Goal: Task Accomplishment & Management: Manage account settings

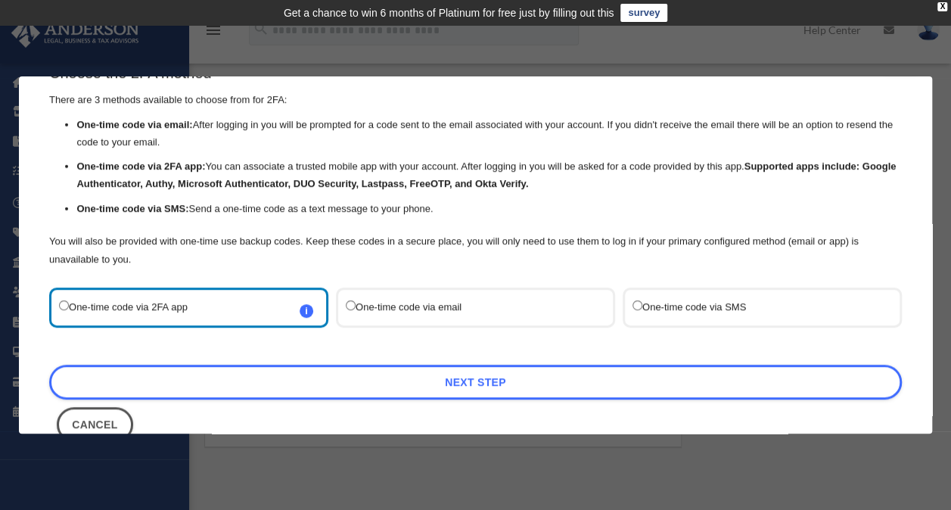
scroll to position [81, 0]
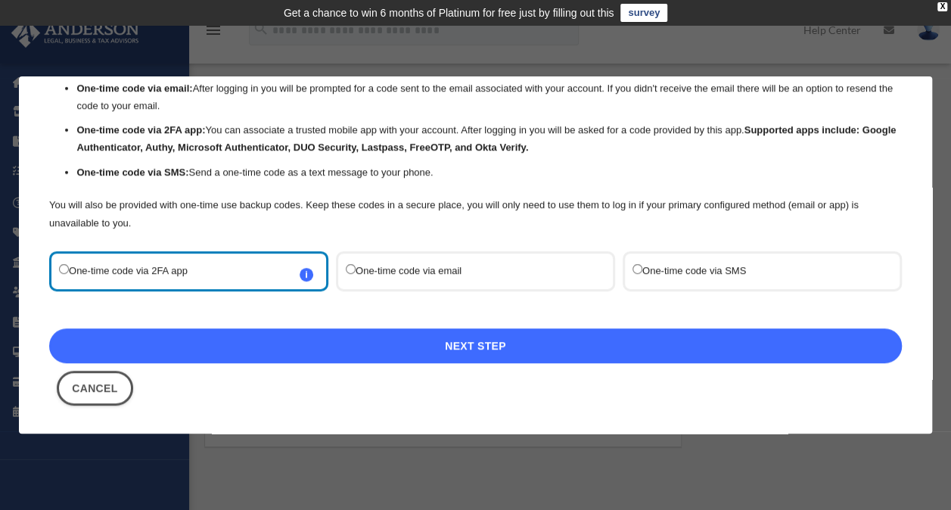
click at [459, 349] on link "Next Step" at bounding box center [475, 345] width 852 height 35
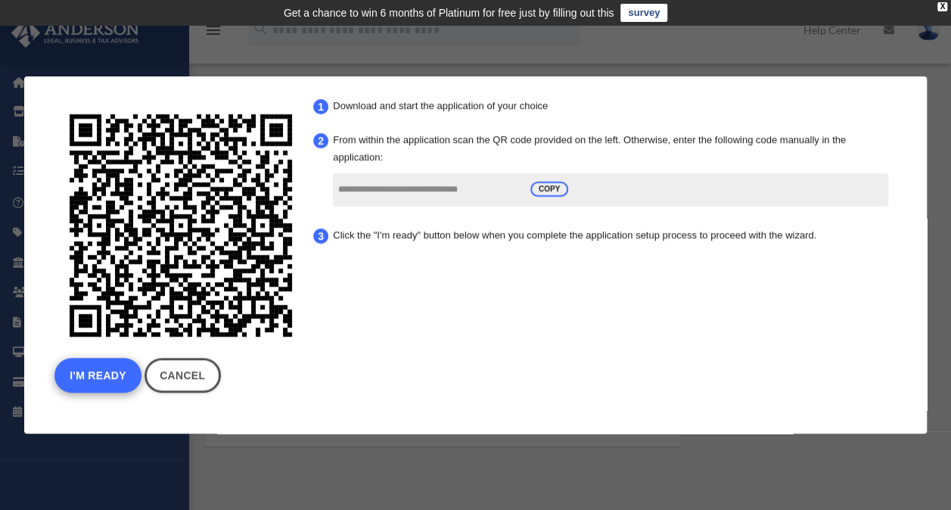
click at [94, 377] on button "I'm Ready" at bounding box center [97, 375] width 87 height 35
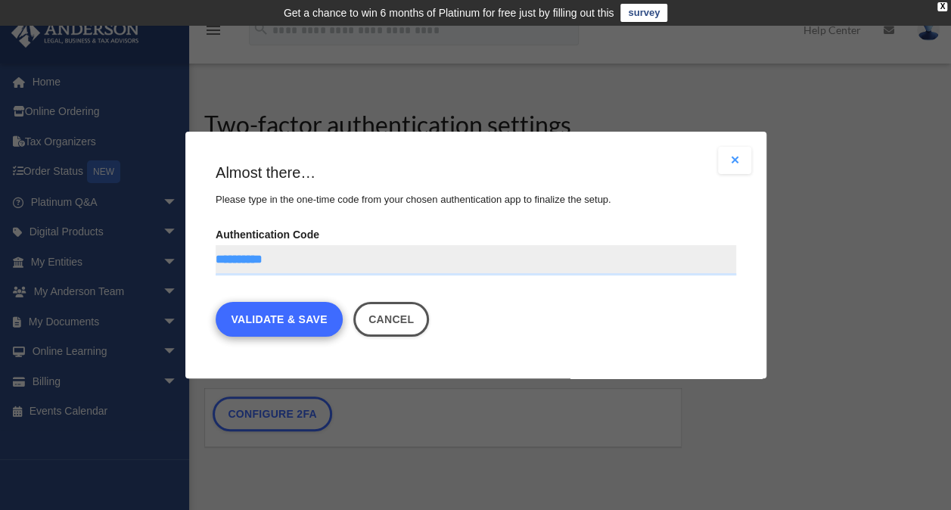
type input "**********"
click at [312, 321] on link "Validate & Save" at bounding box center [279, 319] width 127 height 35
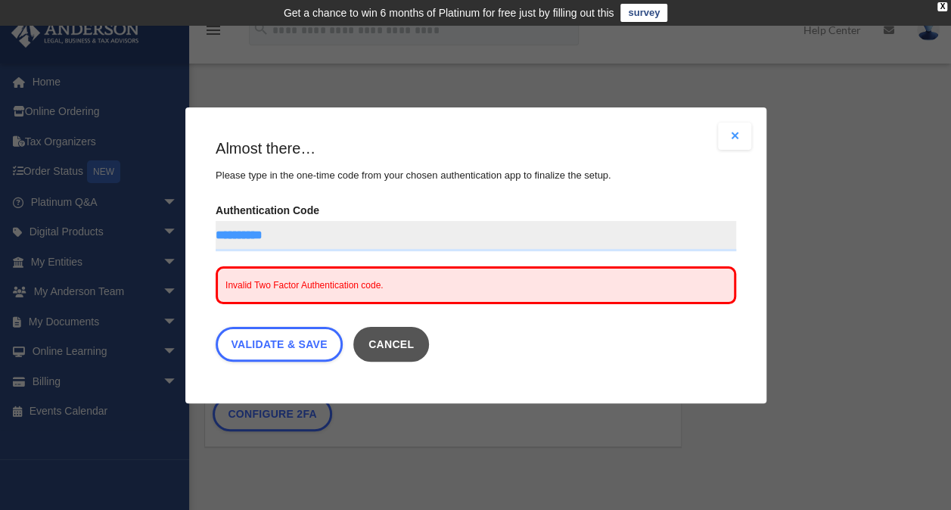
click at [416, 355] on button "Cancel" at bounding box center [390, 344] width 76 height 35
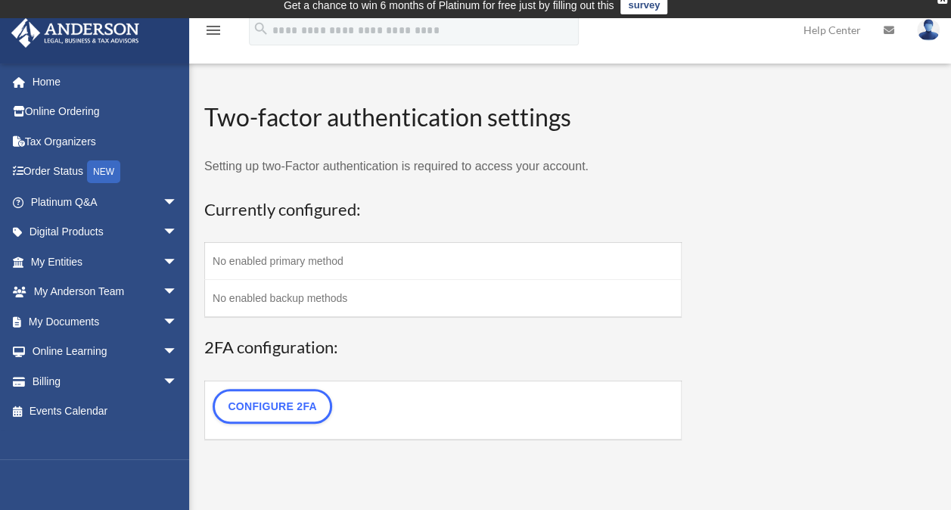
scroll to position [5, 0]
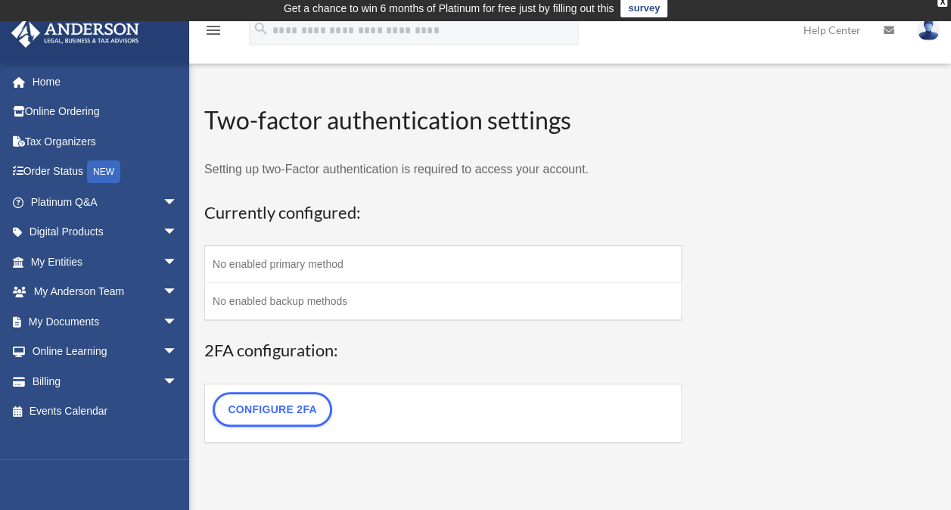
click at [247, 269] on td "No enabled primary method" at bounding box center [443, 264] width 477 height 37
click at [539, 262] on td "No enabled primary method" at bounding box center [443, 264] width 477 height 37
click at [237, 298] on td "No enabled backup methods" at bounding box center [443, 302] width 477 height 38
click at [301, 411] on link "Configure 2FA" at bounding box center [273, 409] width 120 height 35
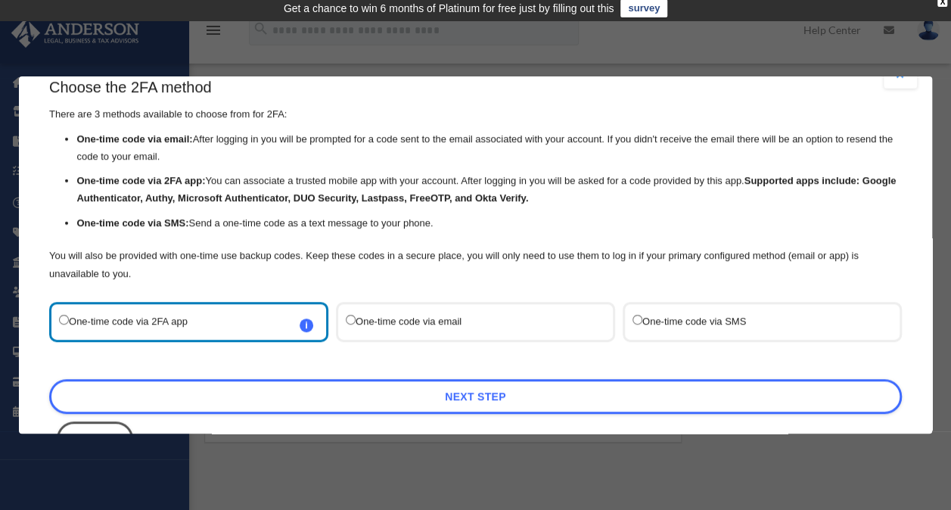
scroll to position [81, 0]
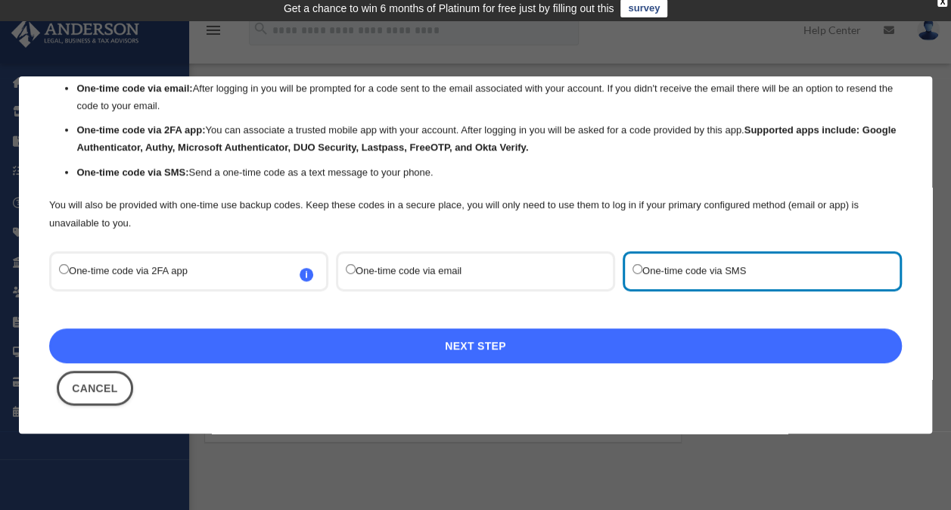
click at [489, 347] on link "Next Step" at bounding box center [475, 345] width 852 height 35
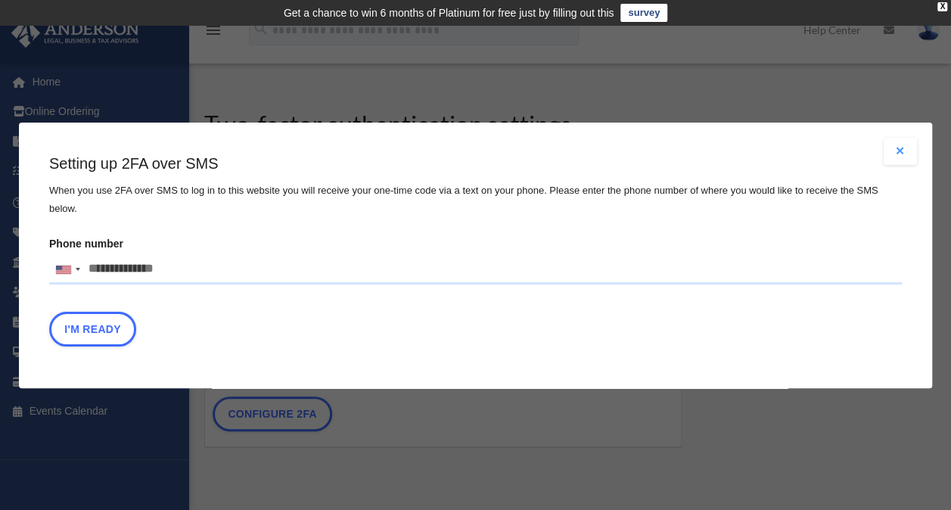
scroll to position [0, 0]
click at [186, 259] on input "Phone number United States +1 United Kingdom +44 Afghanistan (‫افغانستان‬‎) +93…" at bounding box center [475, 269] width 852 height 30
type input "**********"
click at [94, 328] on button "I'm Ready" at bounding box center [92, 328] width 87 height 35
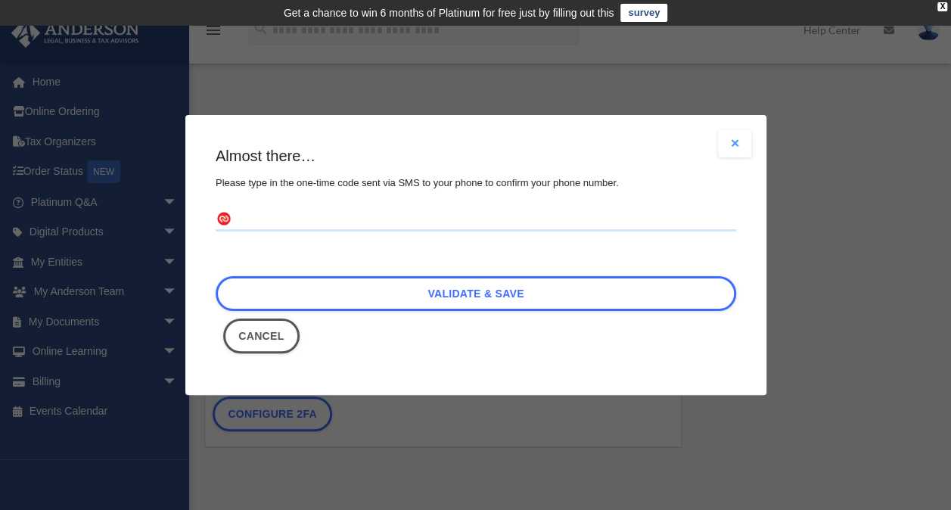
click at [260, 213] on input "text" at bounding box center [476, 219] width 520 height 24
type input "******"
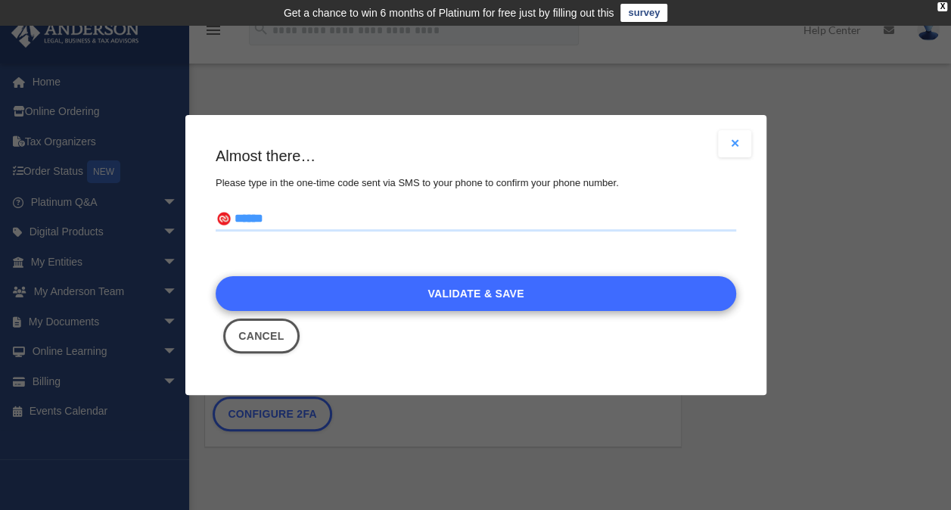
click at [483, 295] on link "Validate & Save" at bounding box center [476, 293] width 520 height 35
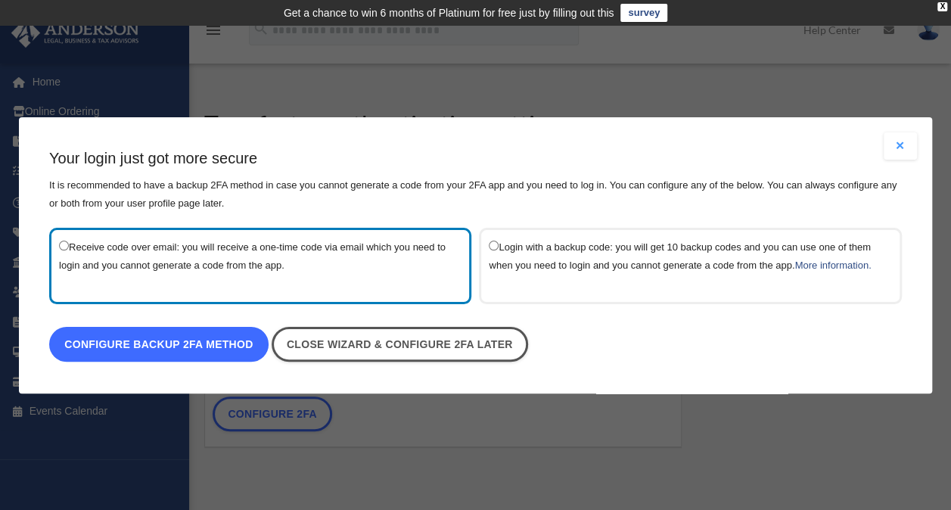
click at [181, 346] on link "Configure backup 2FA method" at bounding box center [158, 344] width 219 height 35
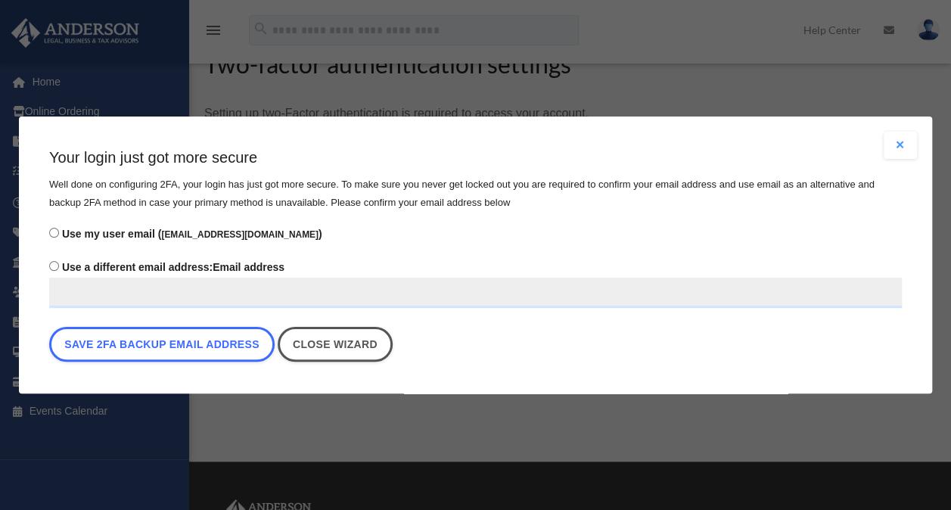
scroll to position [59, 0]
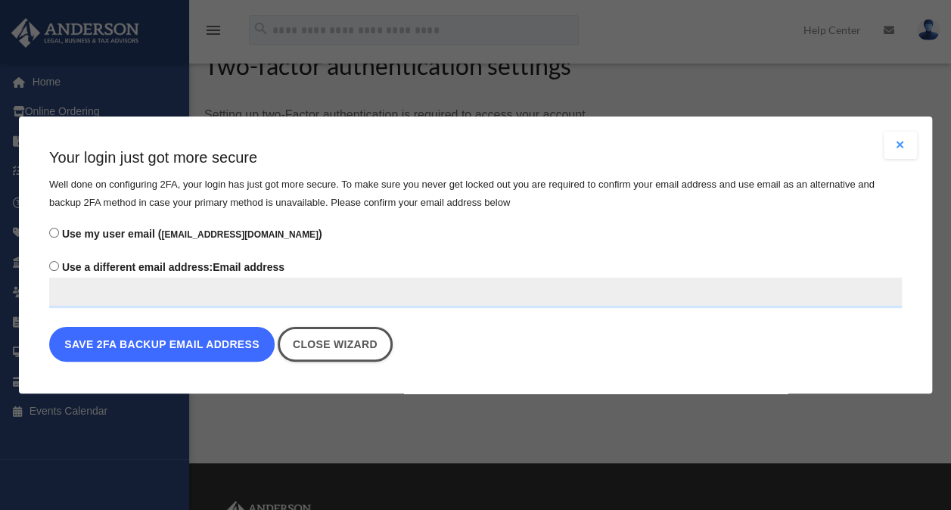
click at [197, 351] on button "Save 2FA backup email address" at bounding box center [161, 344] width 225 height 35
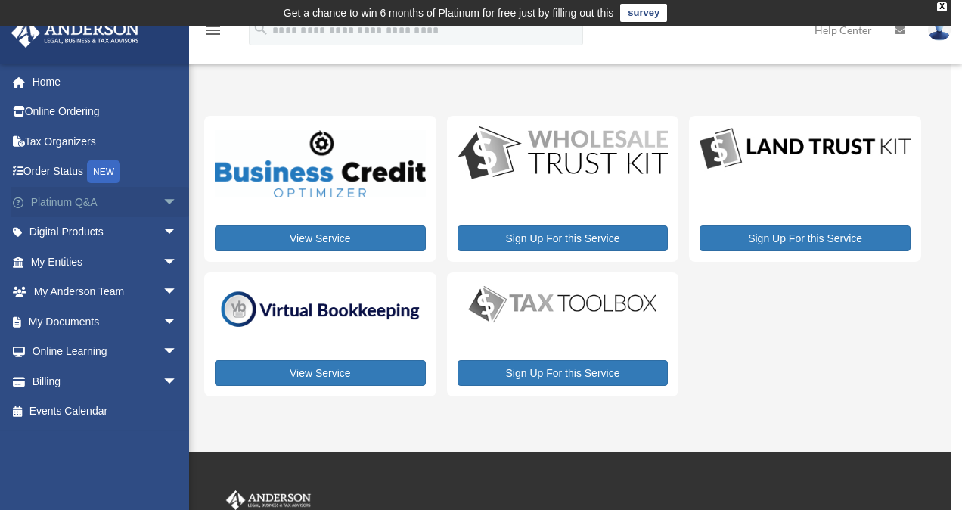
click at [163, 207] on span "arrow_drop_down" at bounding box center [178, 202] width 30 height 31
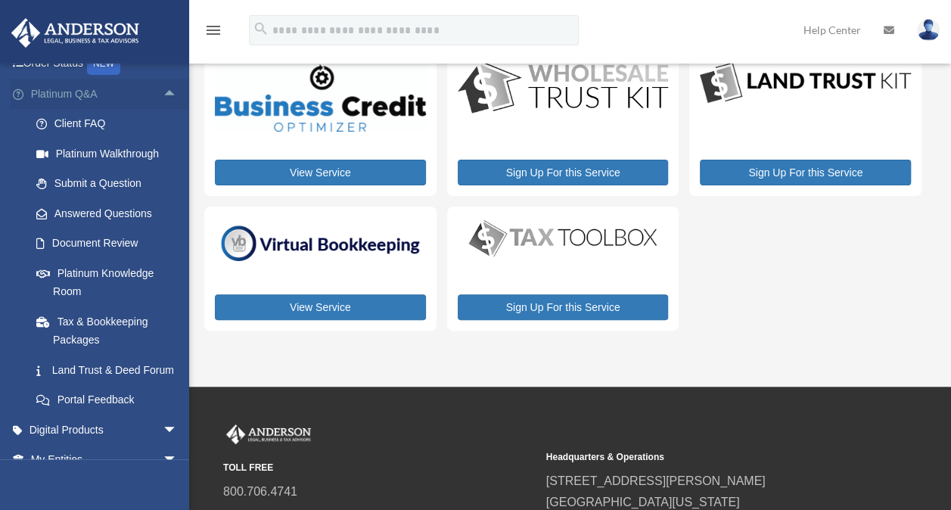
scroll to position [117, 0]
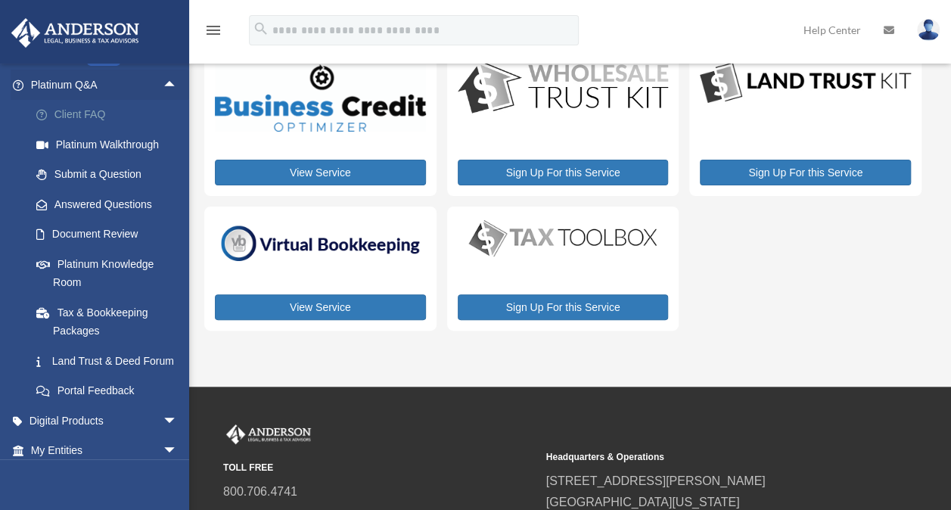
click at [92, 116] on link "Client FAQ" at bounding box center [110, 115] width 179 height 30
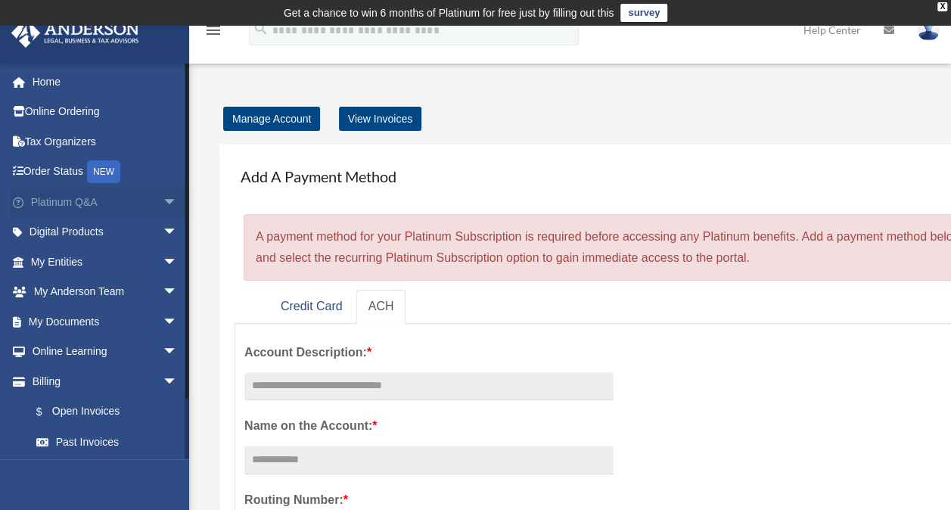
click at [163, 205] on span "arrow_drop_down" at bounding box center [178, 202] width 30 height 31
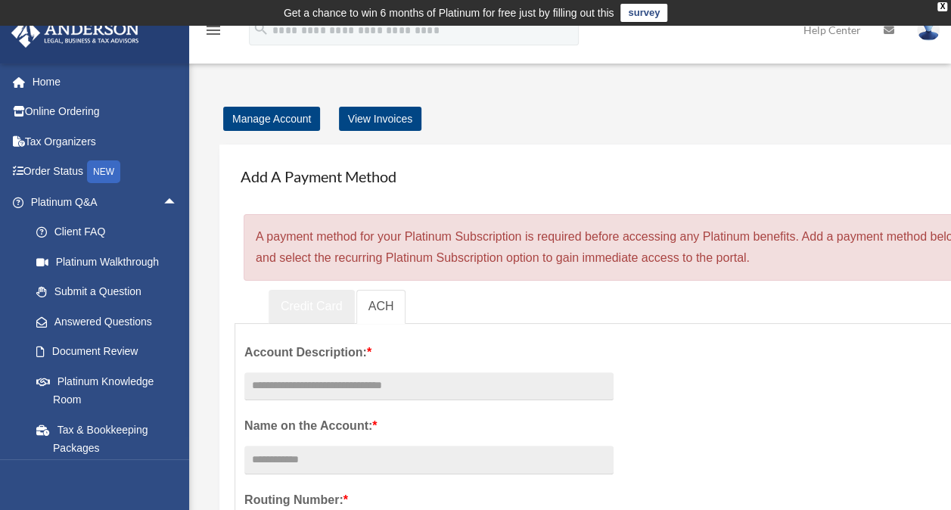
click at [308, 309] on link "Credit Card" at bounding box center [312, 307] width 86 height 34
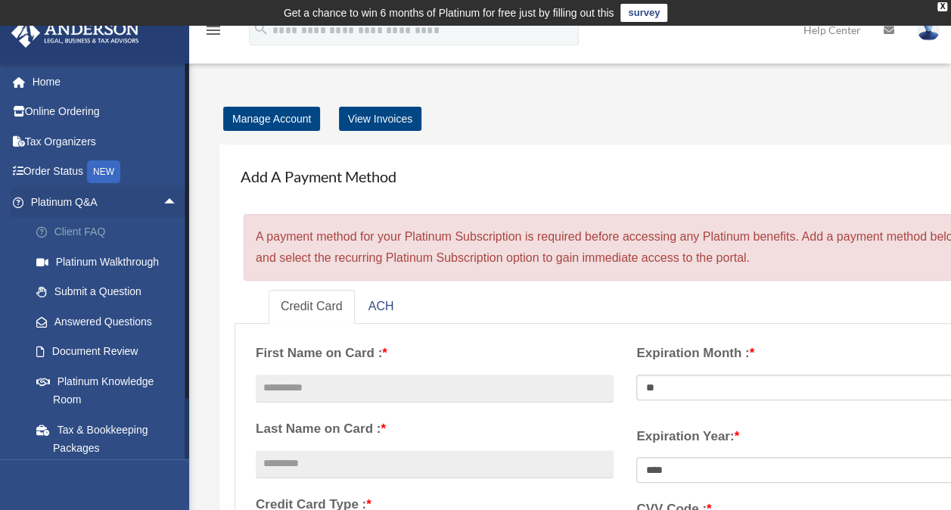
click at [101, 231] on link "Client FAQ" at bounding box center [110, 232] width 179 height 30
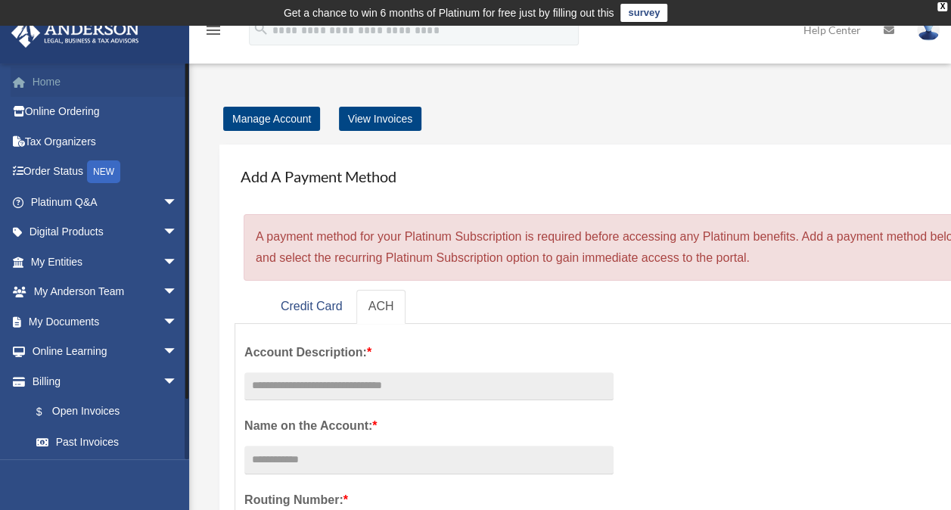
click at [45, 92] on link "Home" at bounding box center [106, 82] width 190 height 30
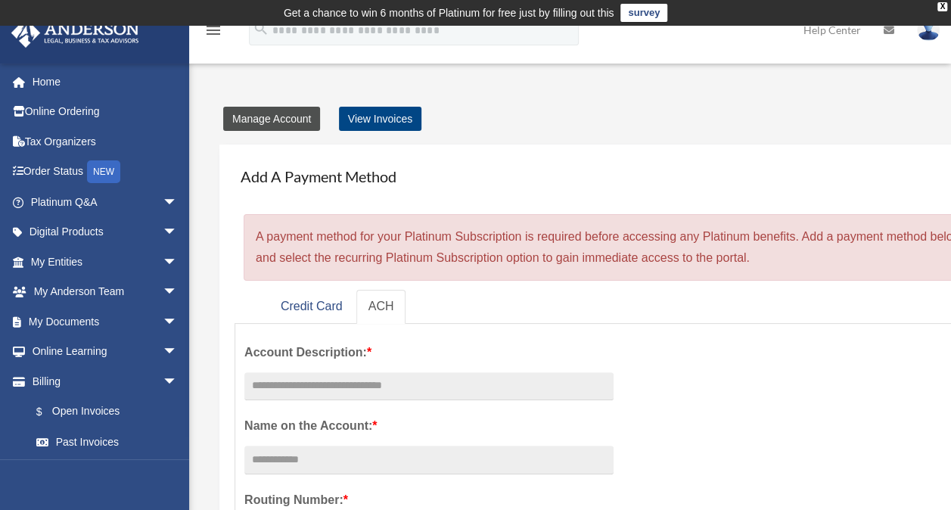
click at [269, 121] on link "Manage Account" at bounding box center [271, 119] width 97 height 24
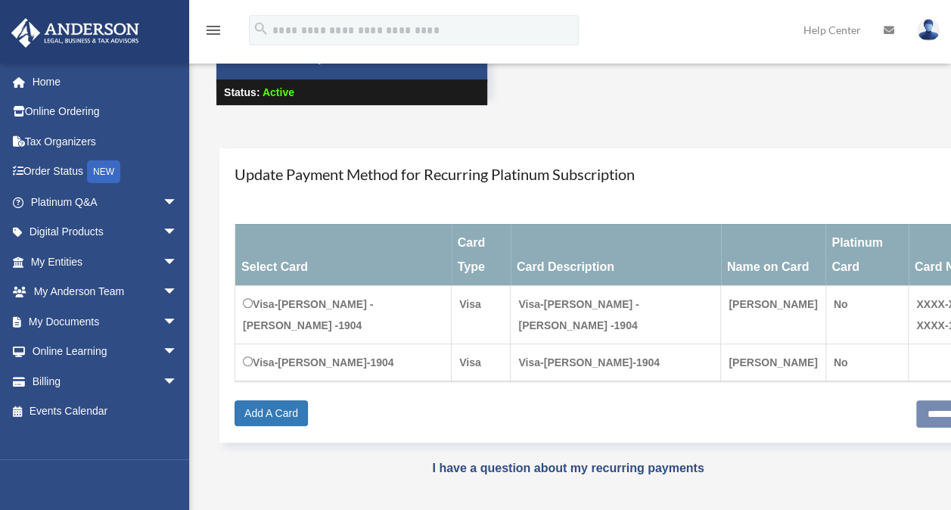
scroll to position [118, 0]
click at [163, 203] on span "arrow_drop_down" at bounding box center [178, 202] width 30 height 31
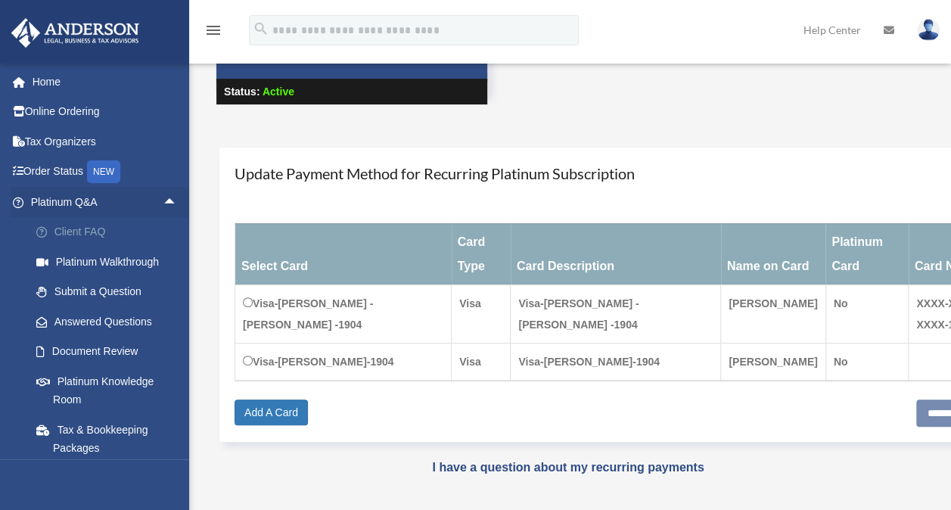
click at [104, 236] on link "Client FAQ" at bounding box center [110, 232] width 179 height 30
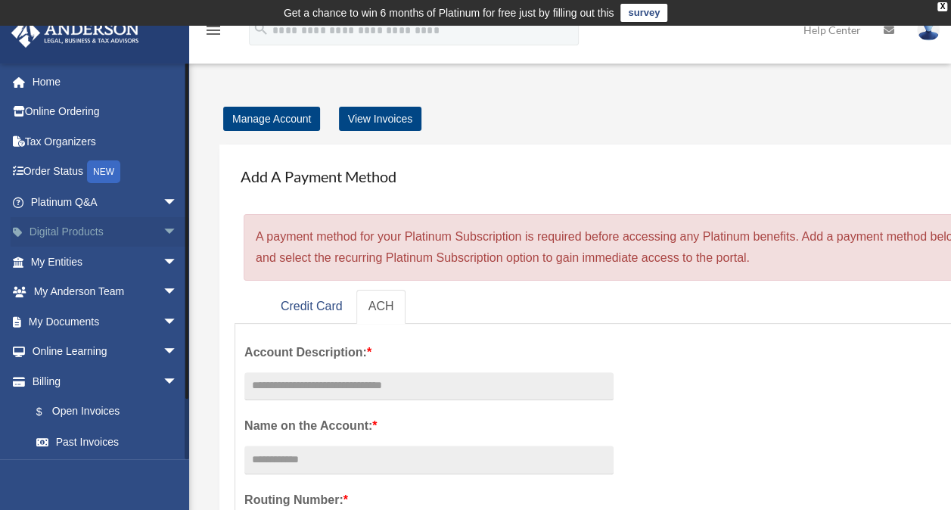
click at [163, 241] on span "arrow_drop_down" at bounding box center [178, 232] width 30 height 31
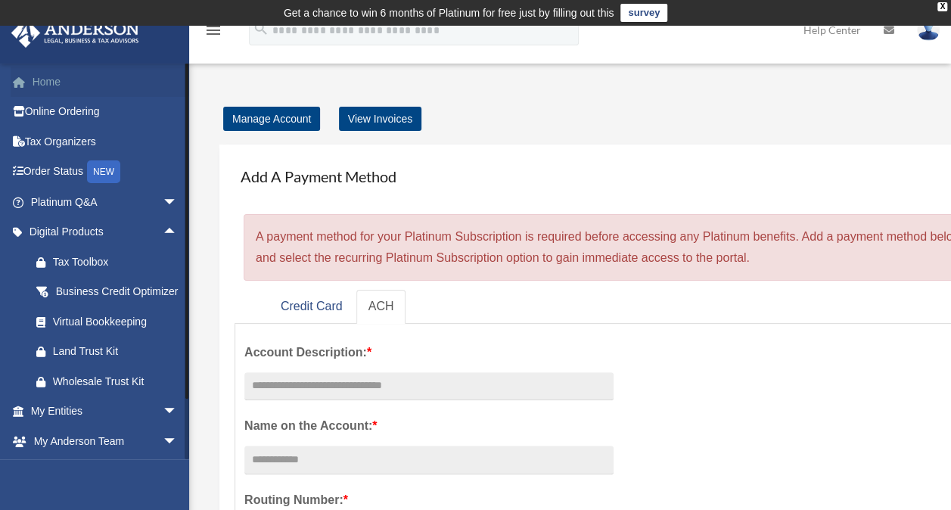
click at [51, 79] on link "Home" at bounding box center [106, 82] width 190 height 30
click at [50, 88] on link "Home" at bounding box center [106, 82] width 190 height 30
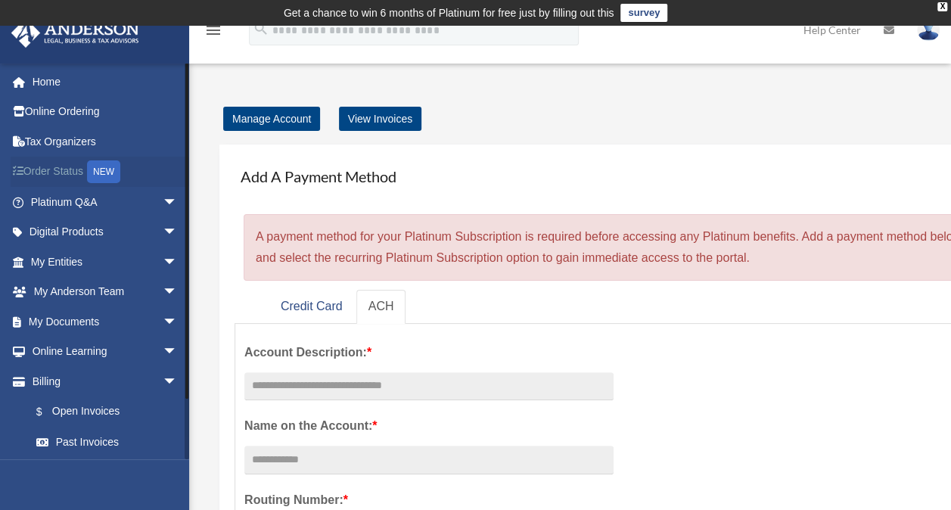
click at [115, 180] on div "NEW" at bounding box center [103, 171] width 33 height 23
click at [165, 232] on span "arrow_drop_down" at bounding box center [178, 232] width 30 height 31
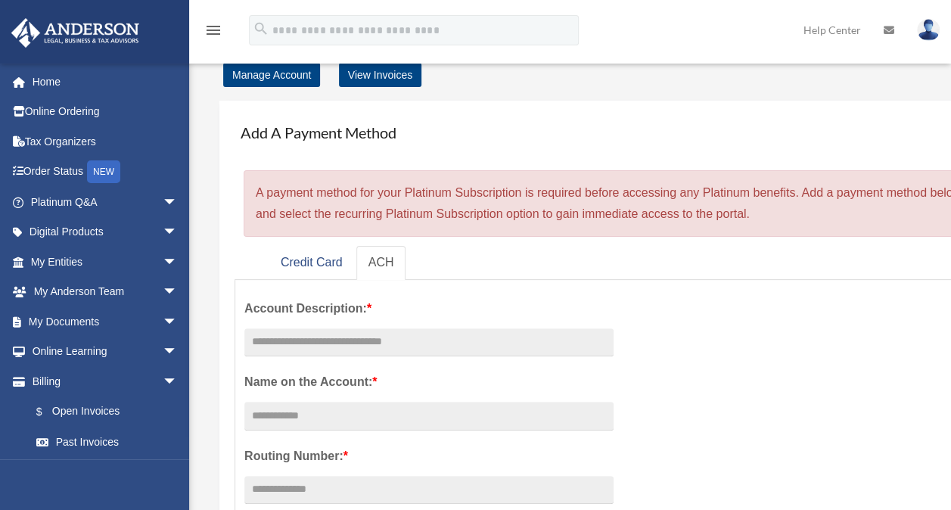
scroll to position [44, 0]
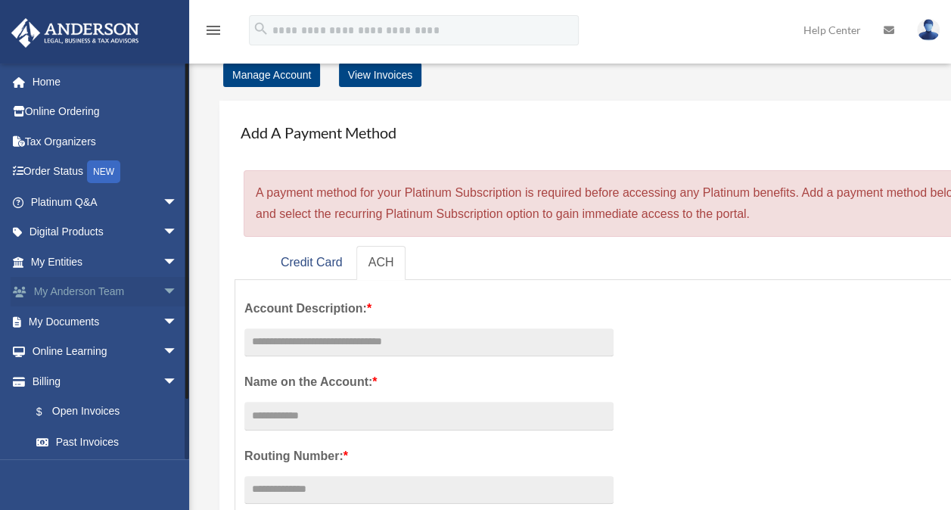
click at [163, 304] on span "arrow_drop_down" at bounding box center [178, 292] width 30 height 31
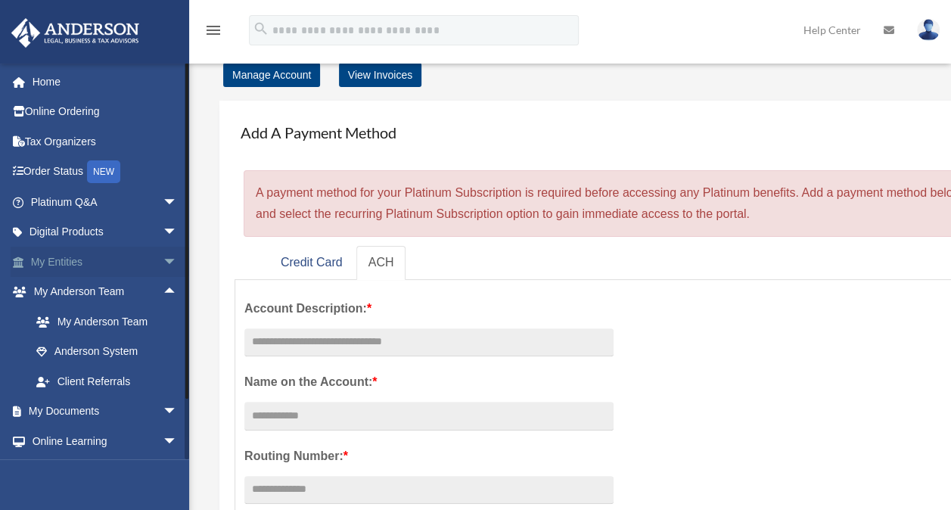
click at [163, 265] on span "arrow_drop_down" at bounding box center [178, 262] width 30 height 31
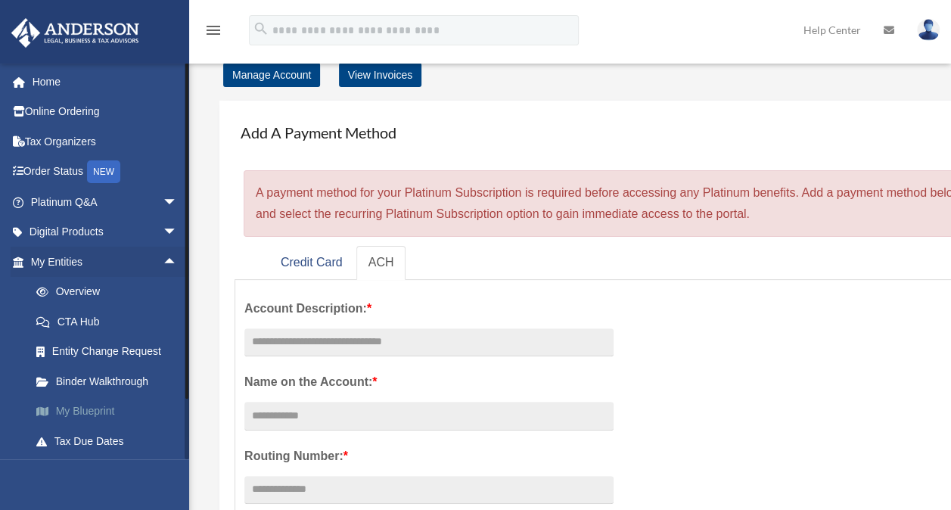
click at [106, 414] on link "My Blueprint" at bounding box center [110, 411] width 179 height 30
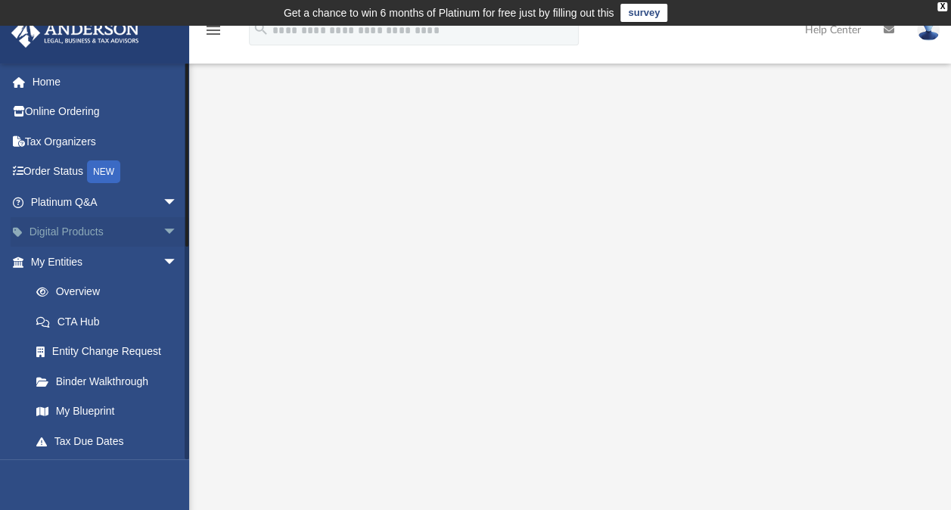
click at [163, 239] on span "arrow_drop_down" at bounding box center [178, 232] width 30 height 31
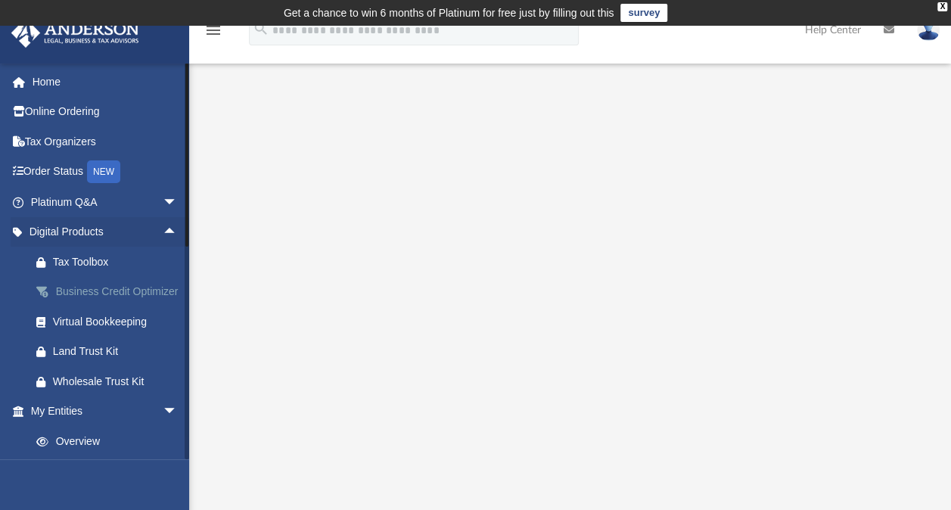
click at [94, 300] on div "Business Credit Optimizer" at bounding box center [117, 291] width 129 height 19
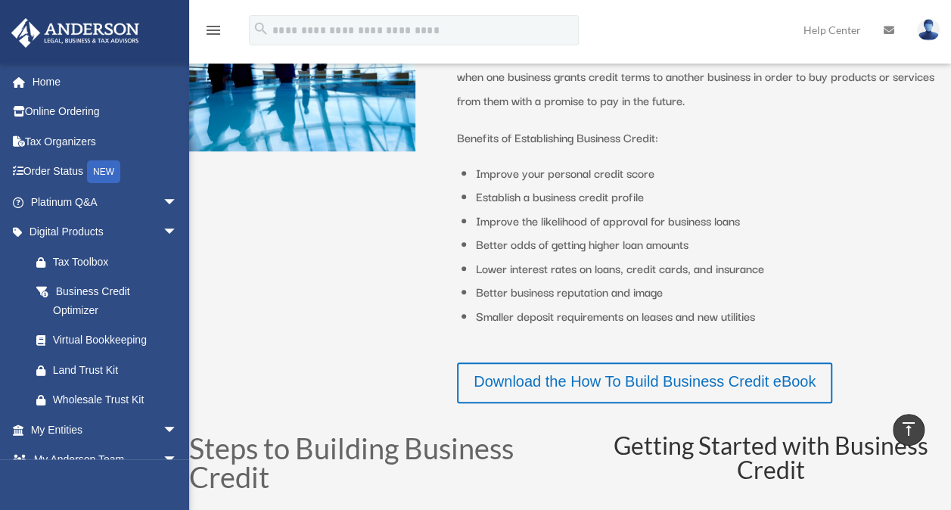
scroll to position [292, 0]
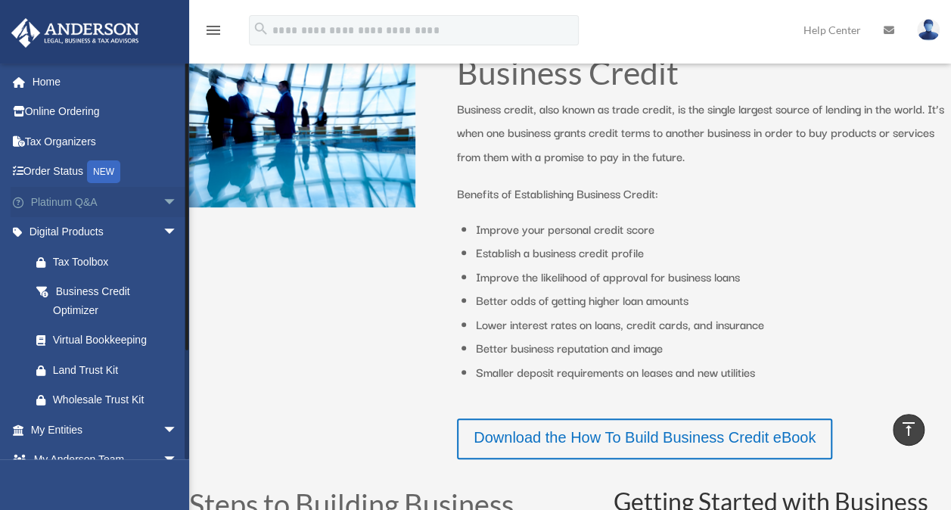
click at [163, 206] on span "arrow_drop_down" at bounding box center [178, 202] width 30 height 31
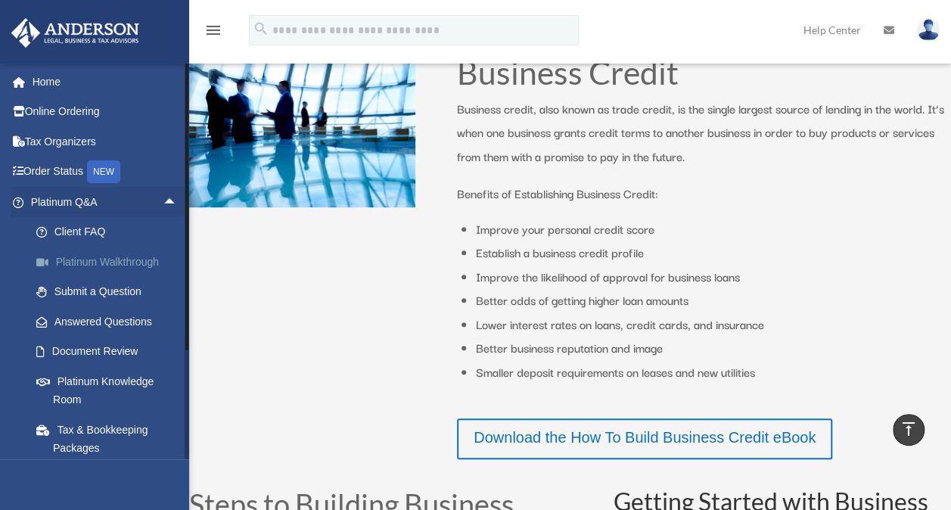
click at [156, 259] on link "Platinum Walkthrough" at bounding box center [110, 262] width 179 height 30
